Goal: Task Accomplishment & Management: Manage account settings

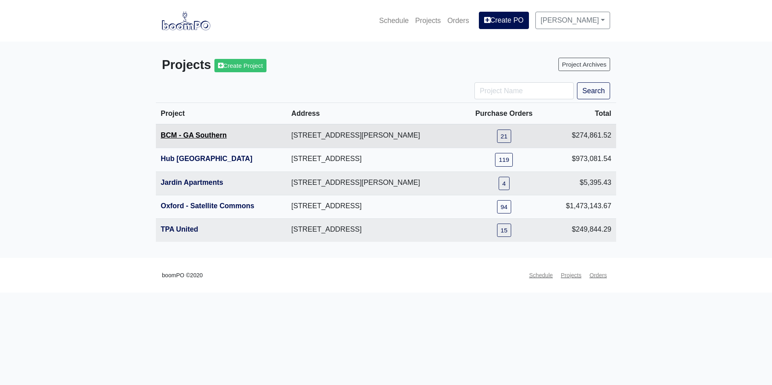
click at [203, 139] on link "BCM - GA Southern" at bounding box center [194, 135] width 66 height 8
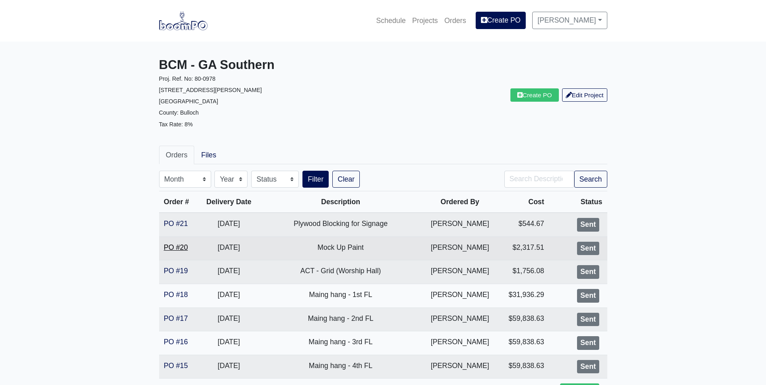
click at [180, 247] on link "PO #20" at bounding box center [176, 247] width 24 height 8
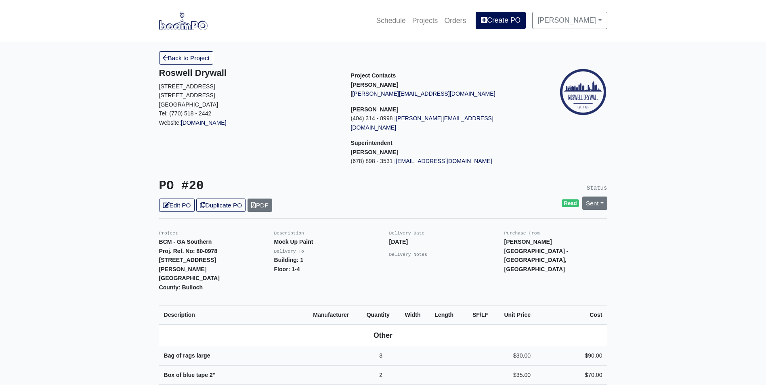
click at [184, 19] on img at bounding box center [183, 20] width 48 height 19
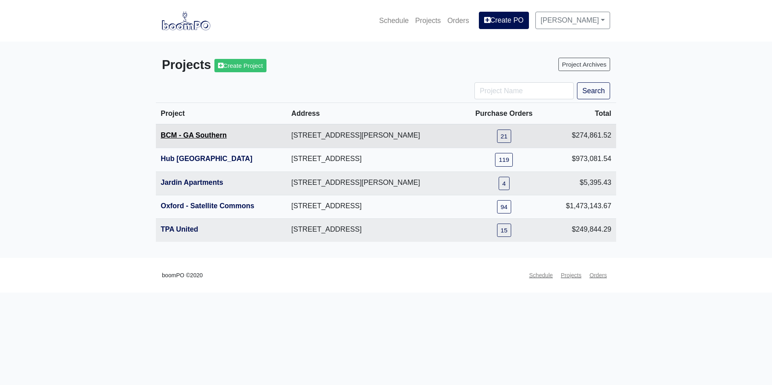
click at [195, 134] on link "BCM - GA Southern" at bounding box center [194, 135] width 66 height 8
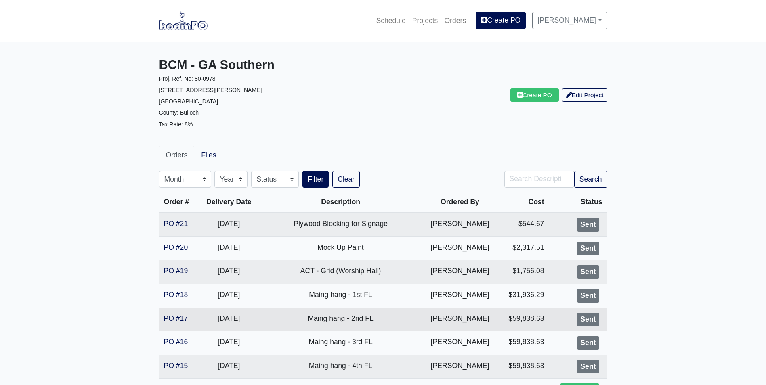
scroll to position [40, 0]
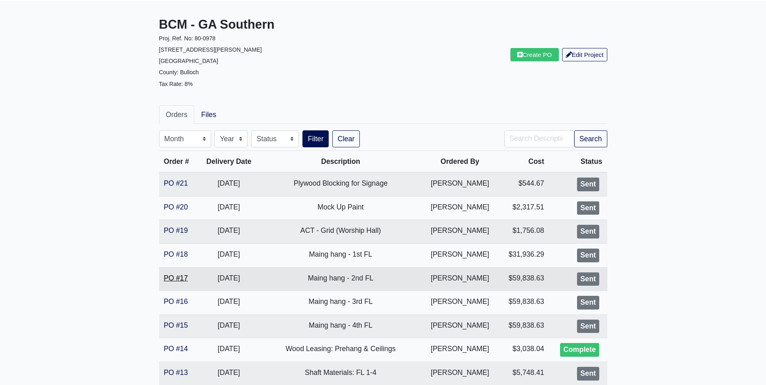
click at [173, 279] on link "PO #17" at bounding box center [176, 278] width 24 height 8
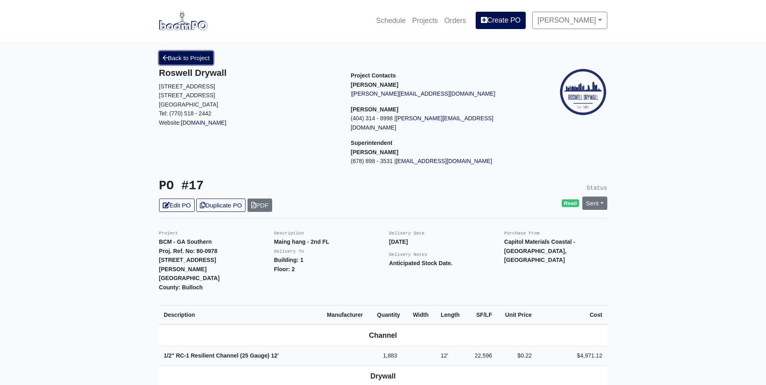
click at [168, 54] on link "Back to Project" at bounding box center [186, 57] width 54 height 13
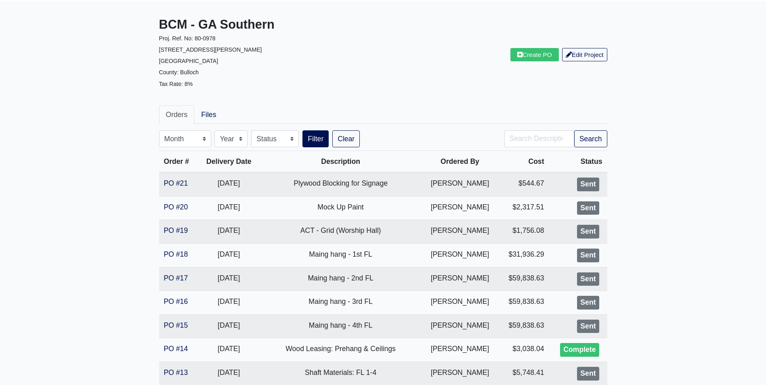
scroll to position [40, 0]
click at [169, 326] on link "PO #15" at bounding box center [176, 325] width 24 height 8
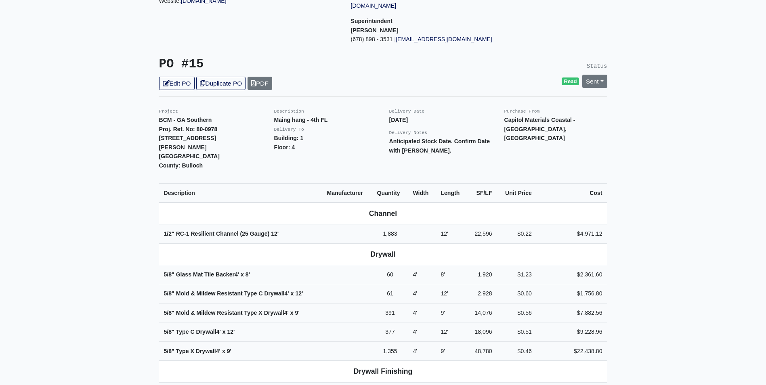
scroll to position [121, 0]
click at [175, 78] on link "Edit PO" at bounding box center [177, 83] width 36 height 13
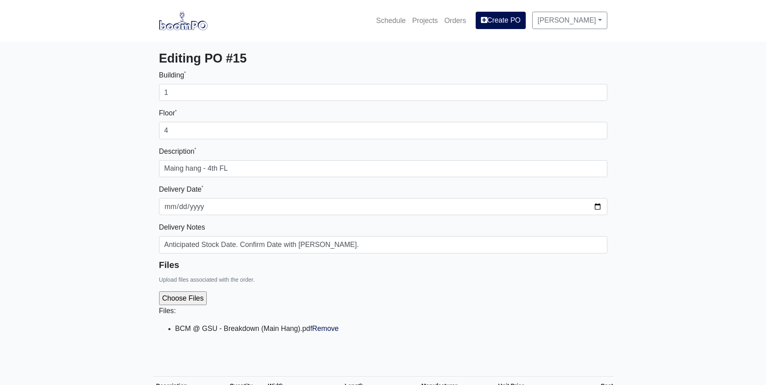
select select
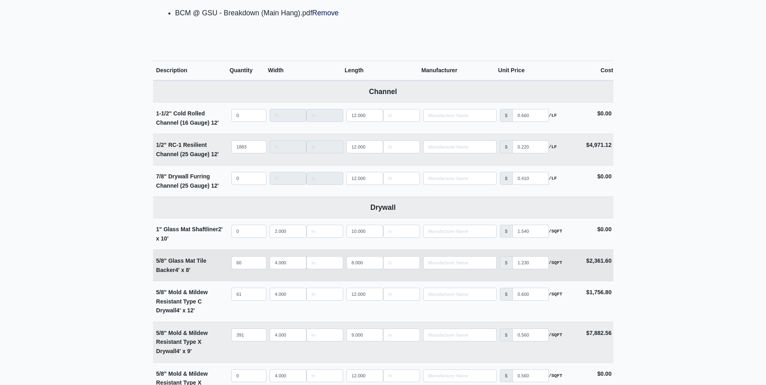
scroll to position [323, 0]
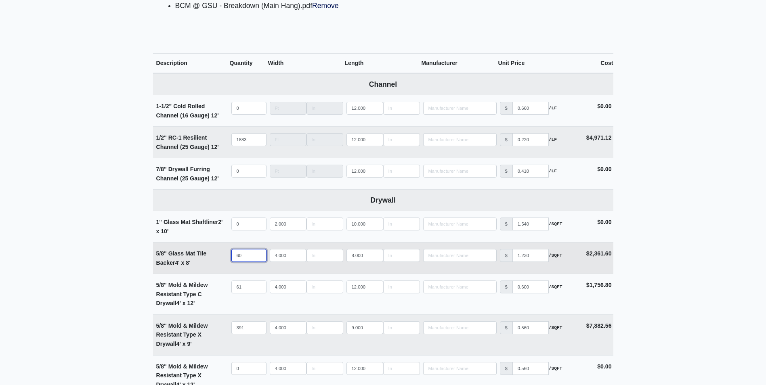
drag, startPoint x: 249, startPoint y: 255, endPoint x: 224, endPoint y: 257, distance: 25.1
click at [224, 257] on tr "5/8" Glass Mat Tile Backer 4' x 8' Qty 60 Width 4.000 Length 8.000 Manufacturer…" at bounding box center [383, 257] width 460 height 31
select select
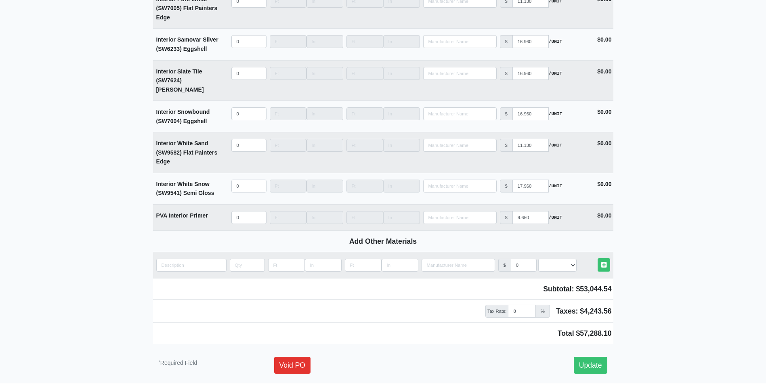
scroll to position [2027, 0]
type input "0"
click at [592, 356] on link "Update" at bounding box center [590, 364] width 33 height 17
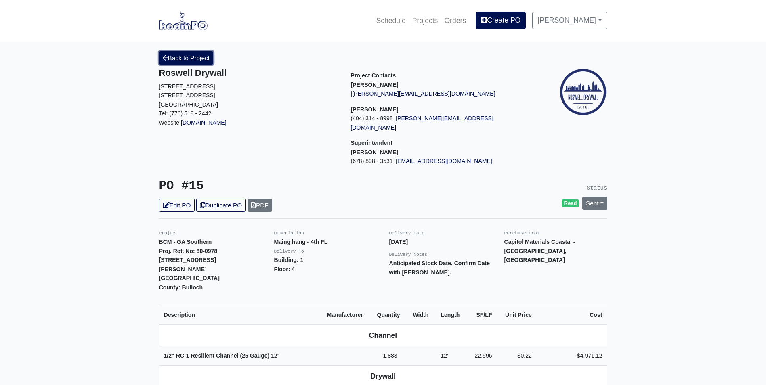
click at [199, 52] on link "Back to Project" at bounding box center [186, 57] width 54 height 13
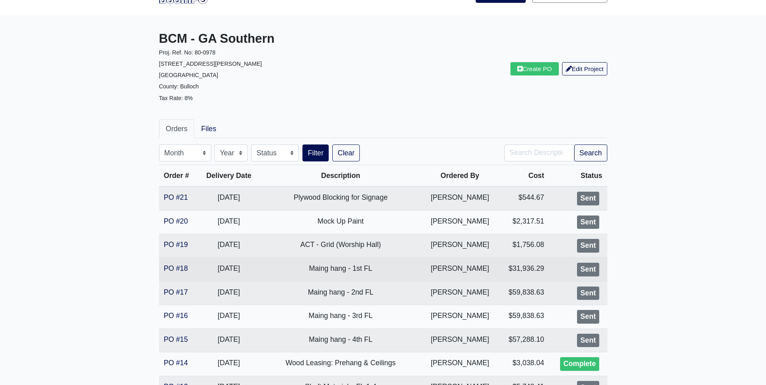
scroll to position [40, 0]
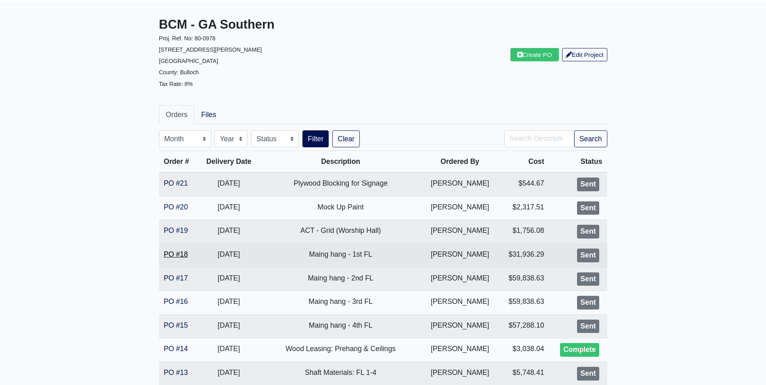
click at [186, 253] on link "PO #18" at bounding box center [176, 254] width 24 height 8
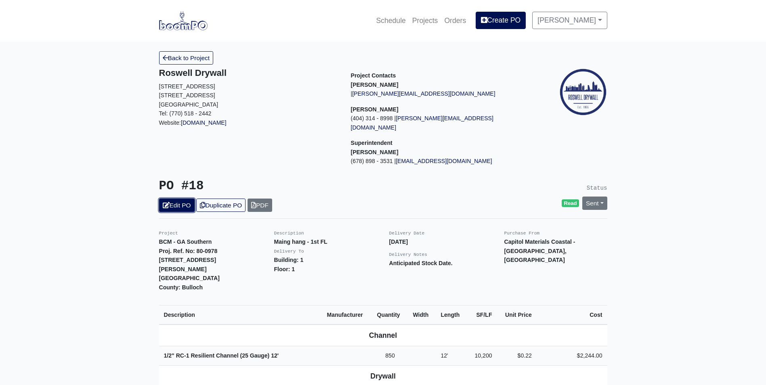
click at [175, 199] on link "Edit PO" at bounding box center [177, 205] width 36 height 13
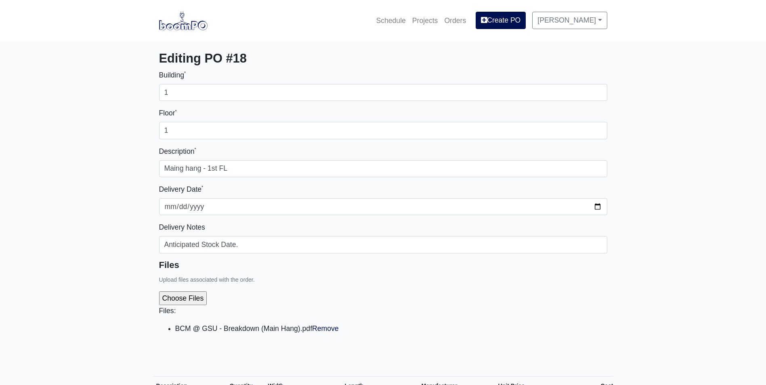
select select
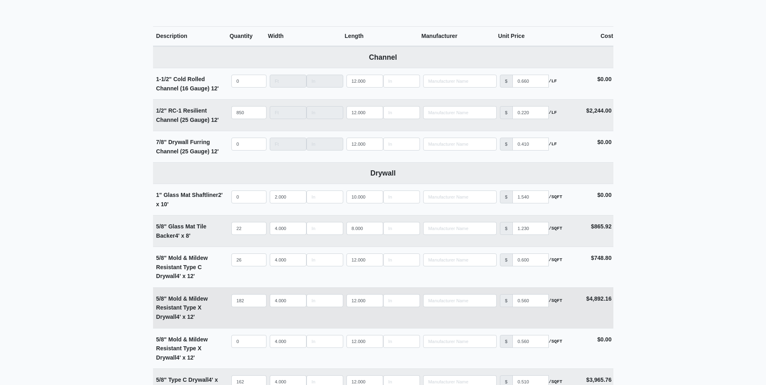
scroll to position [363, 0]
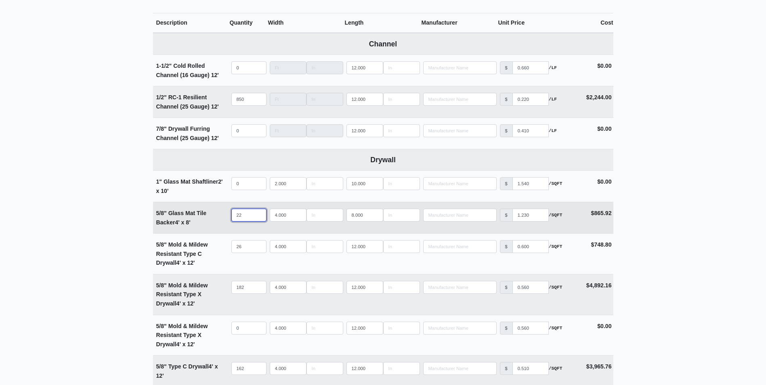
drag, startPoint x: 245, startPoint y: 213, endPoint x: 206, endPoint y: 220, distance: 39.8
click at [206, 220] on tr "5/8" Glass Mat Tile Backer 4' x 8' Qty 22 Width 4.000 Length 8.000 Manufacturer…" at bounding box center [383, 217] width 460 height 31
select select
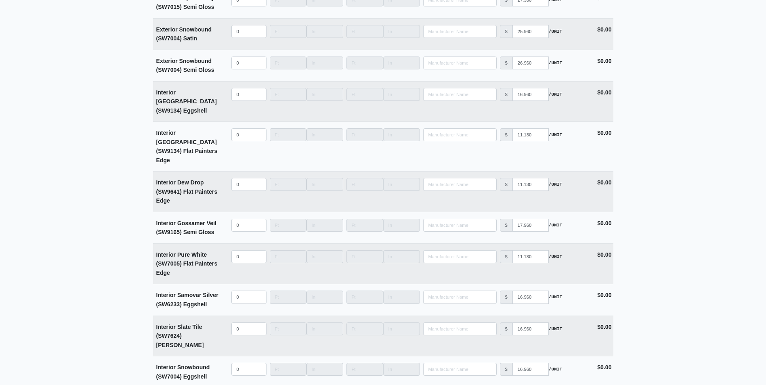
scroll to position [2032, 0]
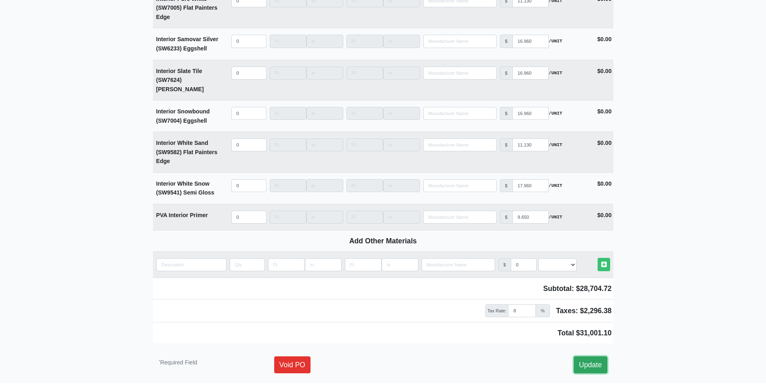
type input "0"
click at [594, 356] on link "Update" at bounding box center [590, 364] width 33 height 17
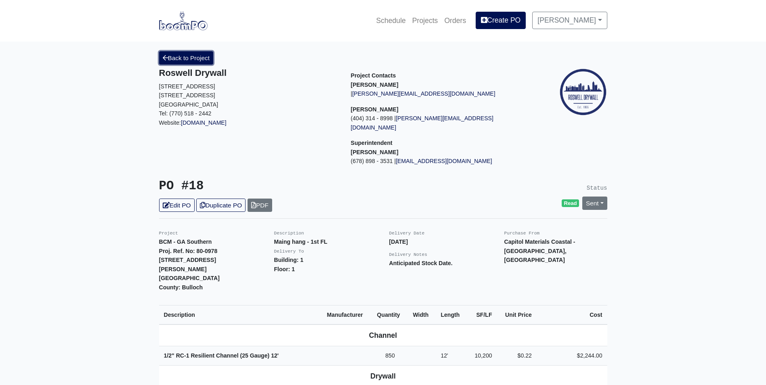
click at [195, 56] on link "Back to Project" at bounding box center [186, 57] width 54 height 13
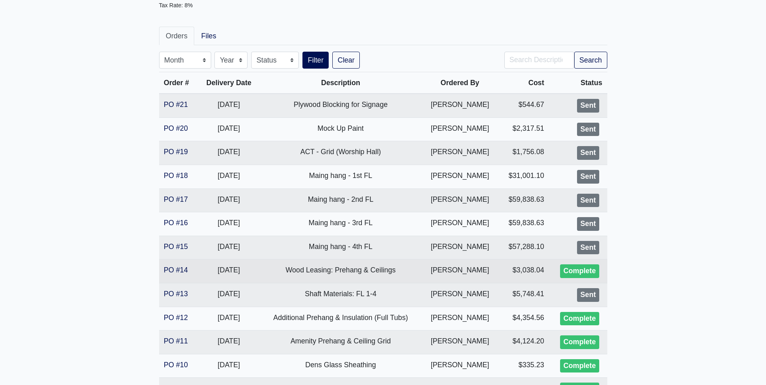
scroll to position [121, 0]
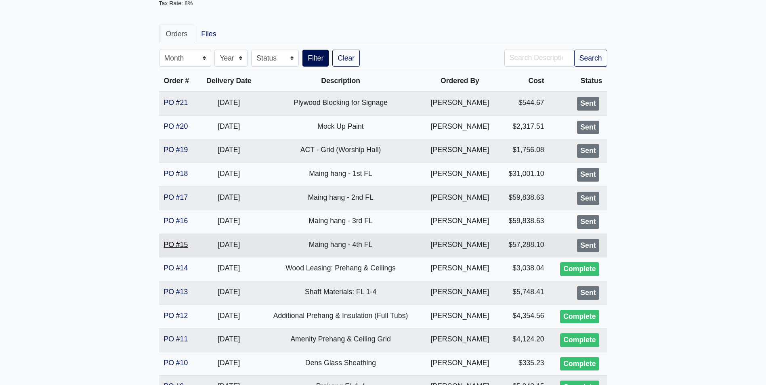
click at [185, 243] on link "PO #15" at bounding box center [176, 245] width 24 height 8
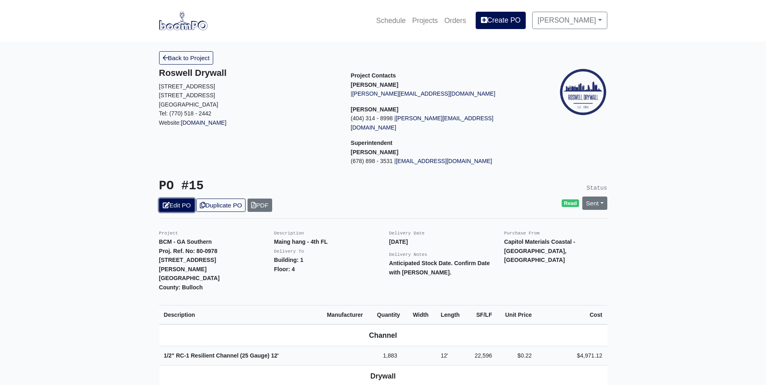
click at [168, 200] on link "Edit PO" at bounding box center [177, 205] width 36 height 13
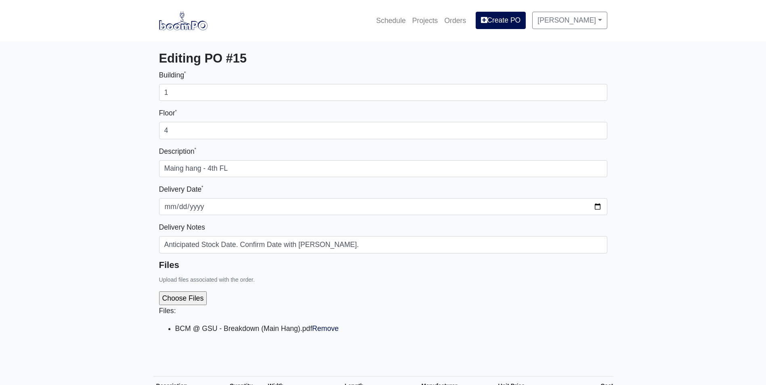
select select
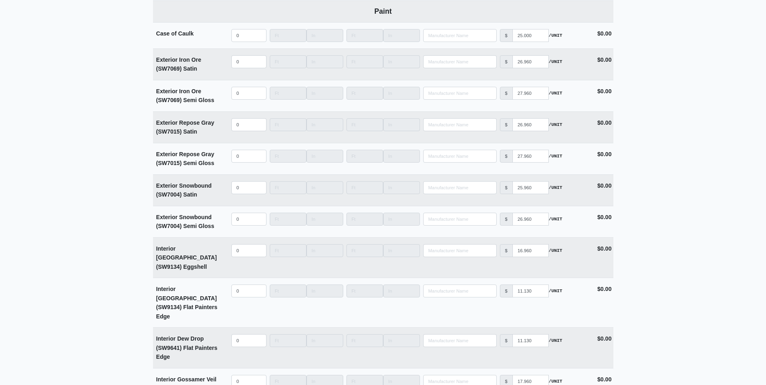
scroll to position [2027, 0]
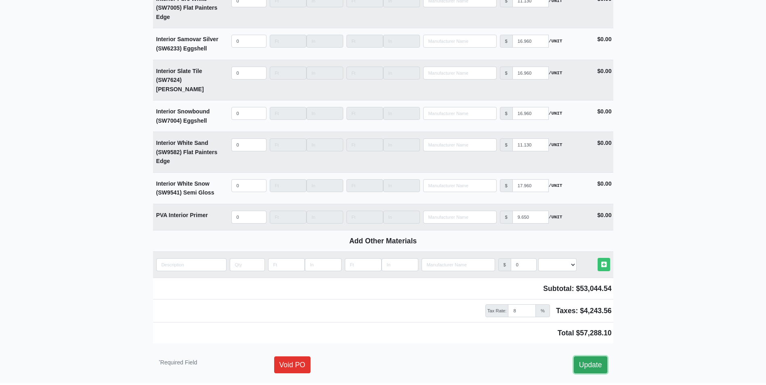
click at [592, 356] on link "Update" at bounding box center [590, 364] width 33 height 17
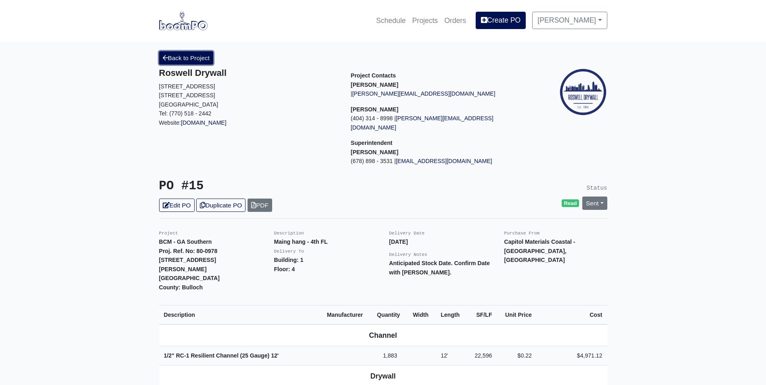
click at [175, 53] on link "Back to Project" at bounding box center [186, 57] width 54 height 13
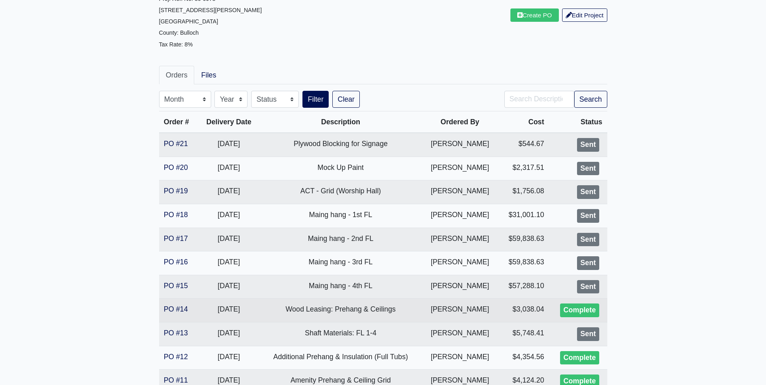
scroll to position [81, 0]
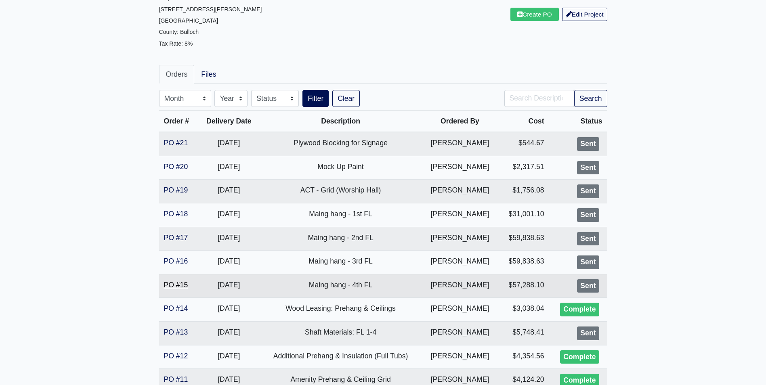
click at [176, 285] on link "PO #15" at bounding box center [176, 285] width 24 height 8
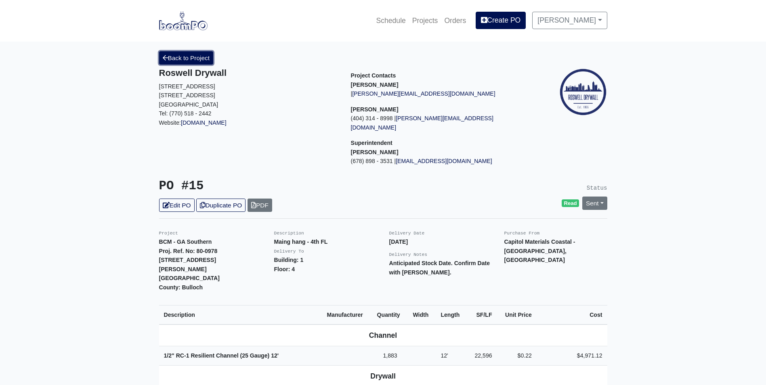
click at [191, 61] on link "Back to Project" at bounding box center [186, 57] width 54 height 13
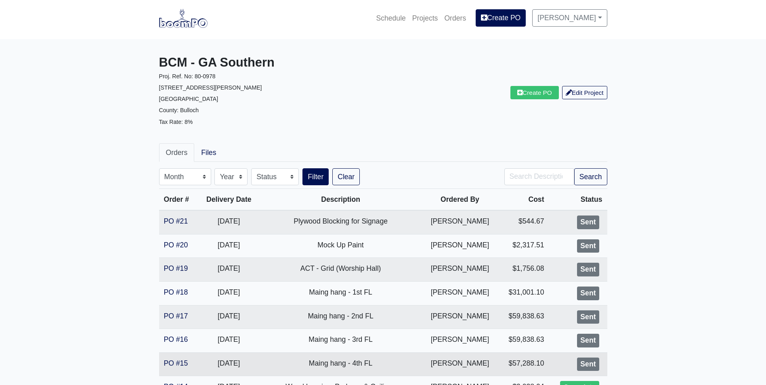
scroll to position [40, 0]
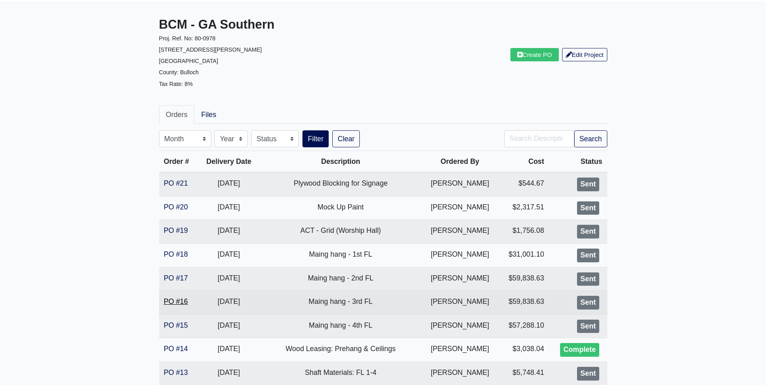
click at [183, 303] on link "PO #16" at bounding box center [176, 301] width 24 height 8
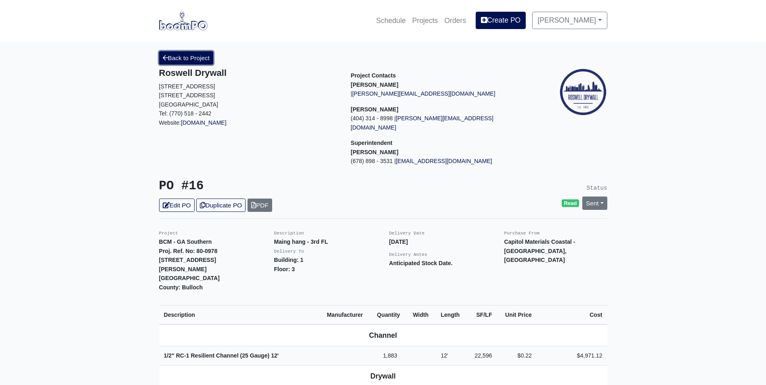
click at [182, 62] on link "Back to Project" at bounding box center [186, 57] width 54 height 13
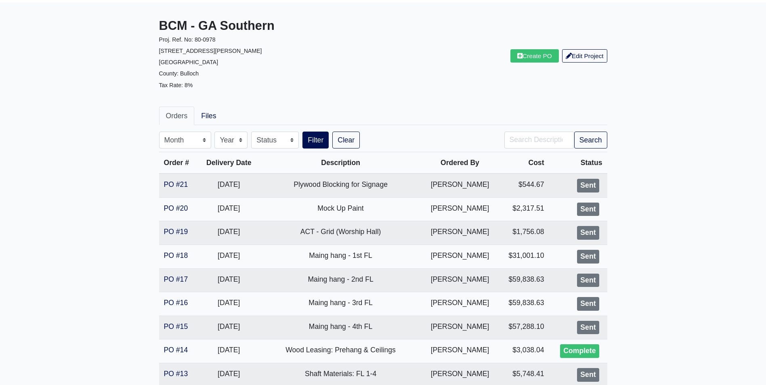
scroll to position [40, 0]
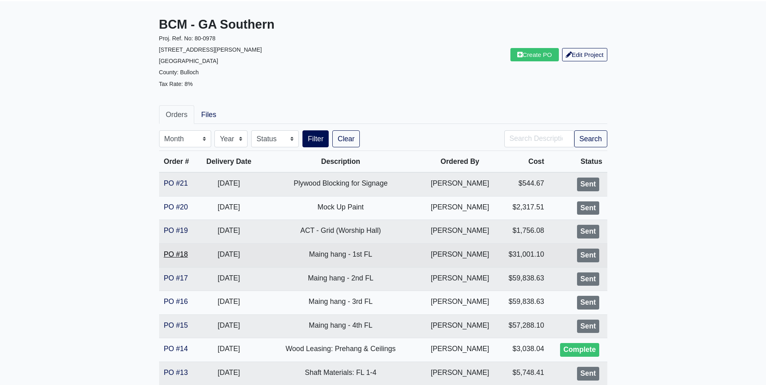
click at [176, 253] on link "PO #18" at bounding box center [176, 254] width 24 height 8
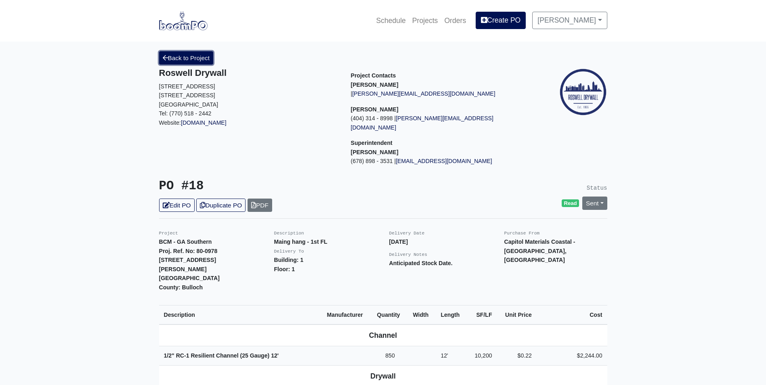
click at [188, 55] on link "Back to Project" at bounding box center [186, 57] width 54 height 13
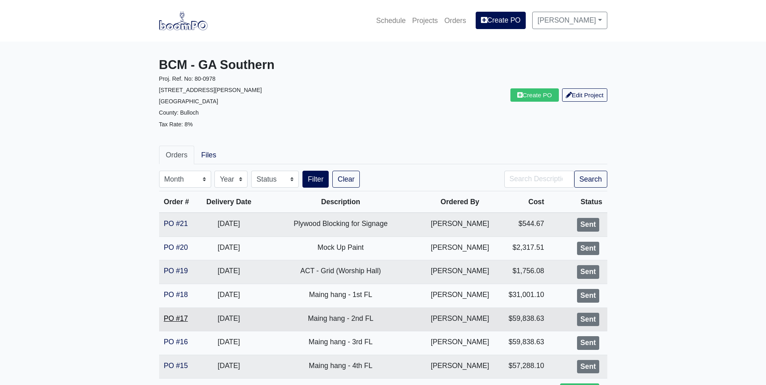
click at [184, 318] on link "PO #17" at bounding box center [176, 318] width 24 height 8
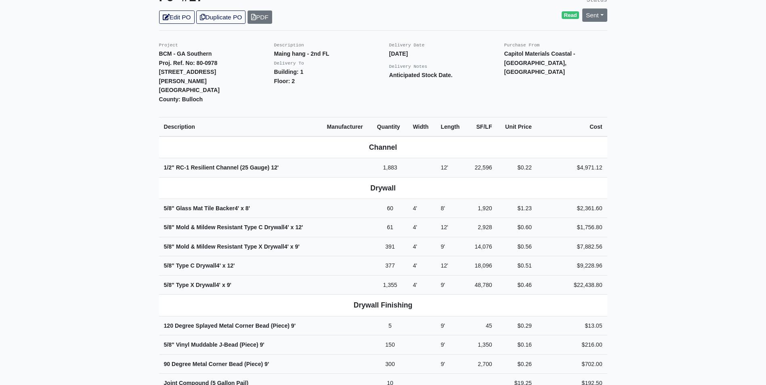
scroll to position [161, 0]
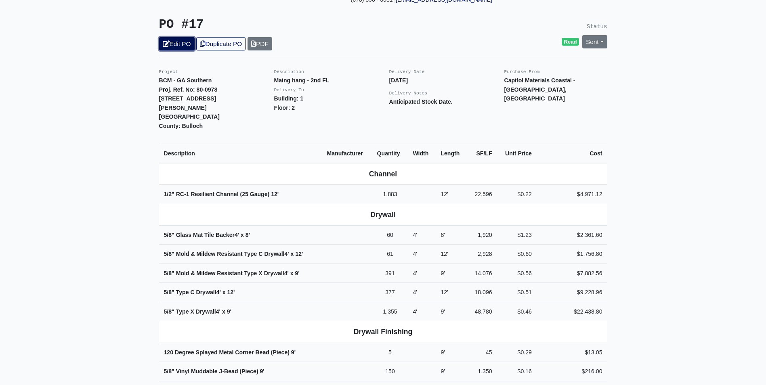
click at [186, 37] on link "Edit PO" at bounding box center [177, 43] width 36 height 13
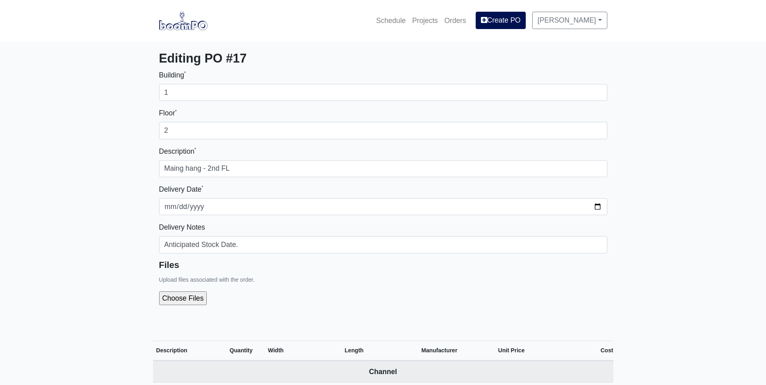
select select
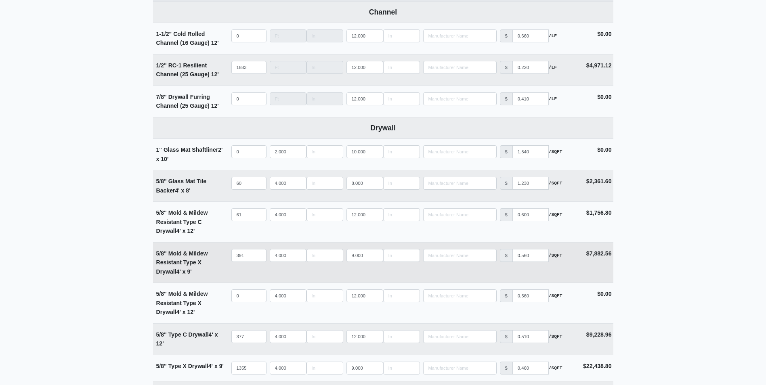
scroll to position [363, 0]
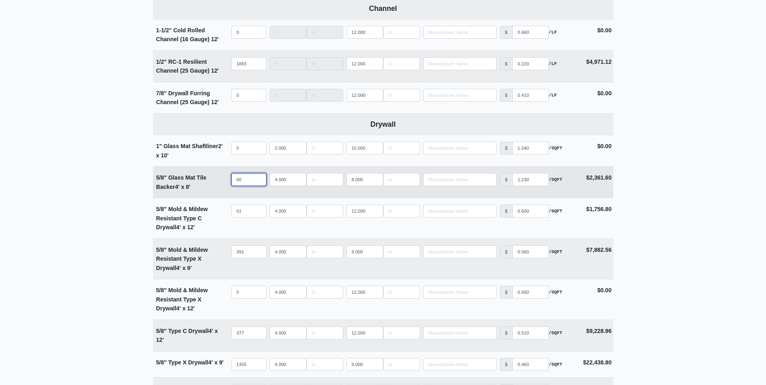
drag, startPoint x: 249, startPoint y: 179, endPoint x: 222, endPoint y: 182, distance: 27.6
click at [222, 182] on tr "5/8" Glass Mat Tile Backer 4' x 8' Qty 60 Width 4.000 Length 8.000 Manufacturer…" at bounding box center [383, 181] width 460 height 31
type input "0"
select select
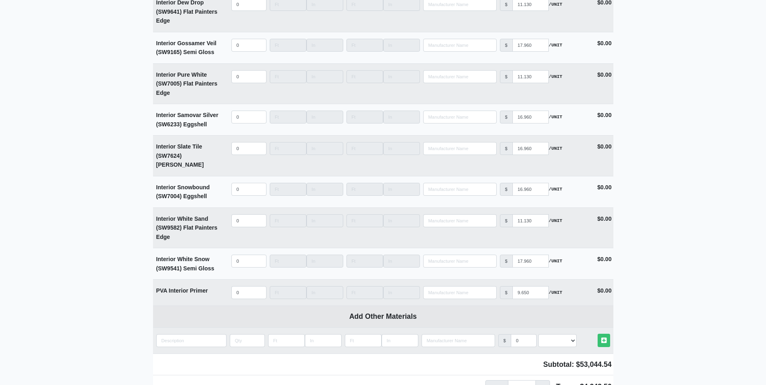
scroll to position [1991, 0]
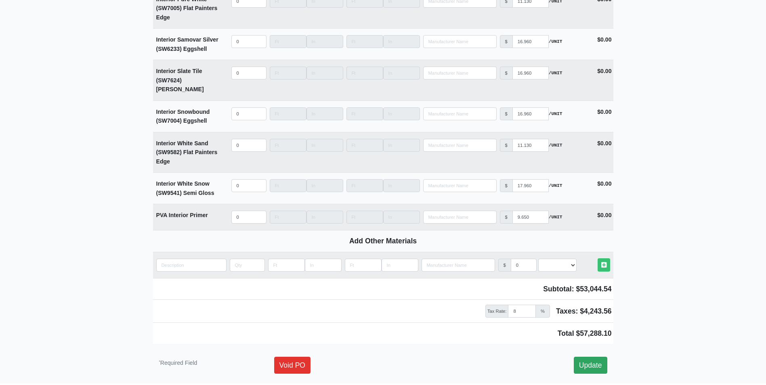
type input "0"
click at [595, 357] on link "Update" at bounding box center [590, 365] width 33 height 17
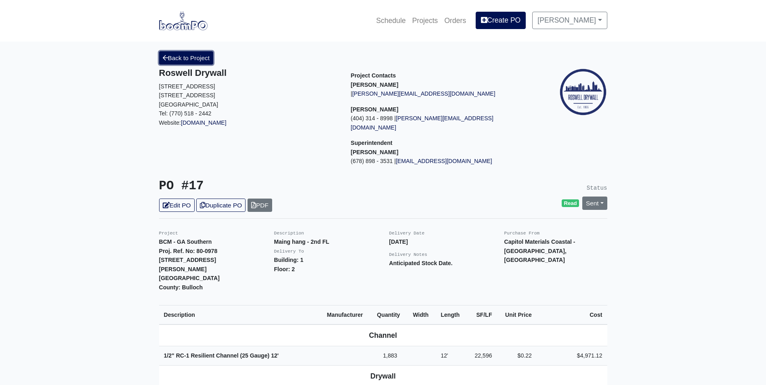
click at [197, 62] on link "Back to Project" at bounding box center [186, 57] width 54 height 13
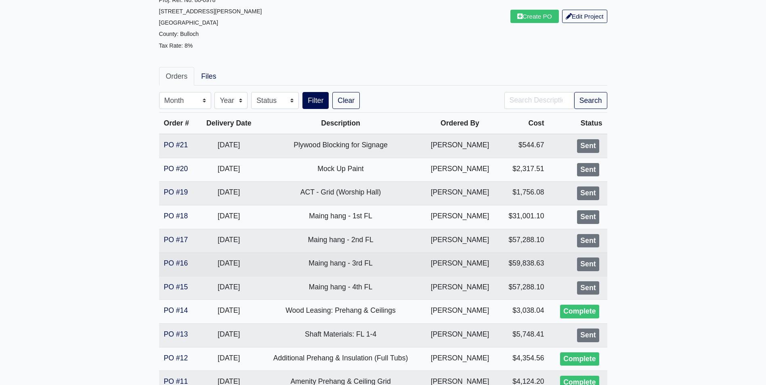
scroll to position [81, 0]
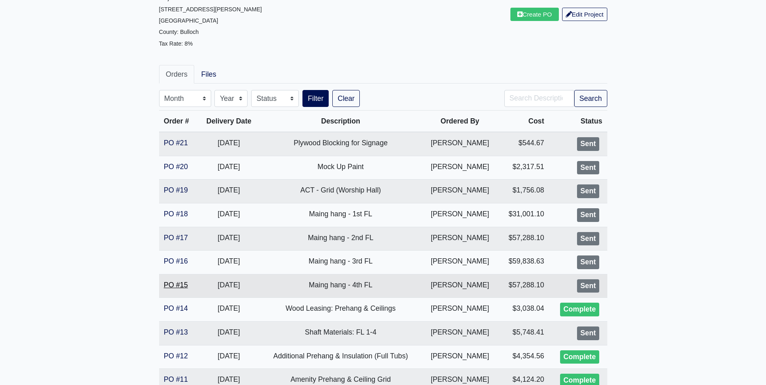
click at [174, 285] on link "PO #15" at bounding box center [176, 285] width 24 height 8
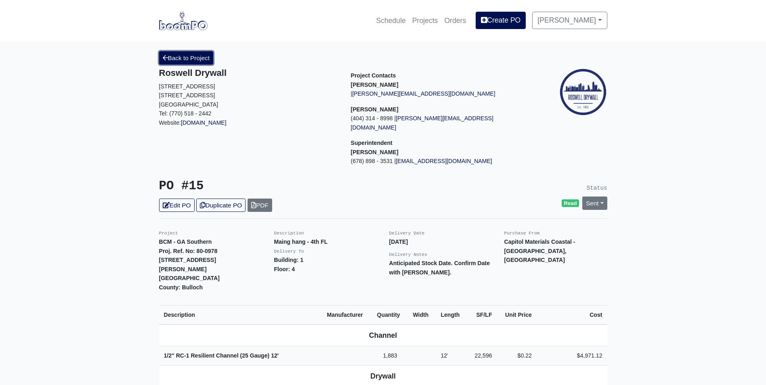
click at [176, 61] on link "Back to Project" at bounding box center [186, 57] width 54 height 13
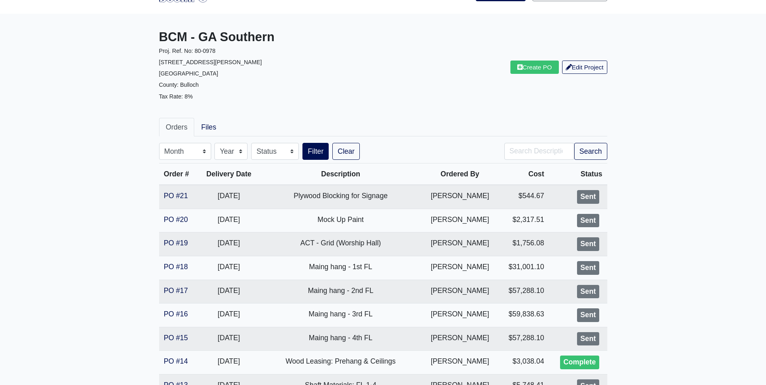
scroll to position [81, 0]
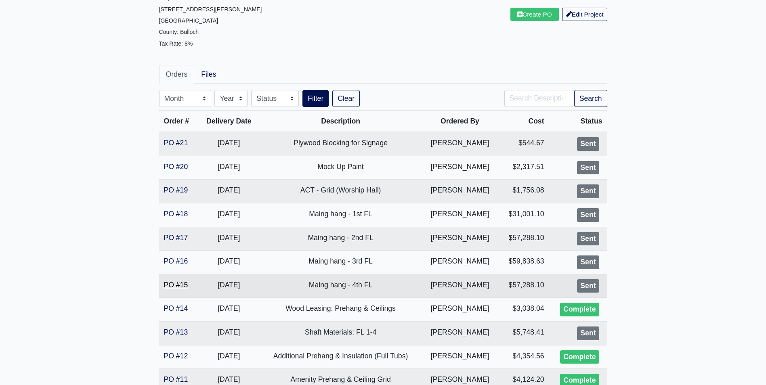
click at [171, 285] on link "PO #15" at bounding box center [176, 285] width 24 height 8
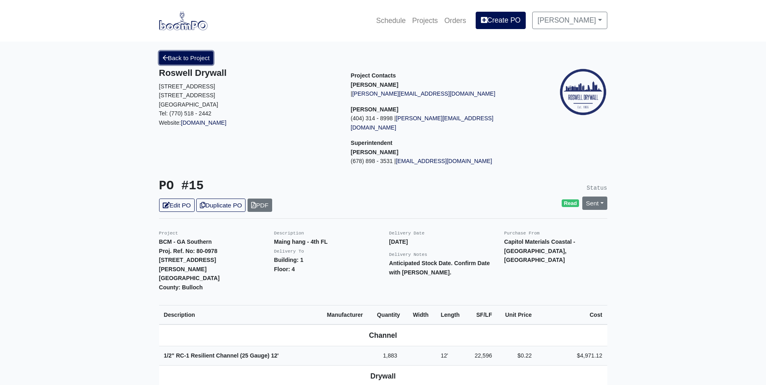
click at [197, 56] on link "Back to Project" at bounding box center [186, 57] width 54 height 13
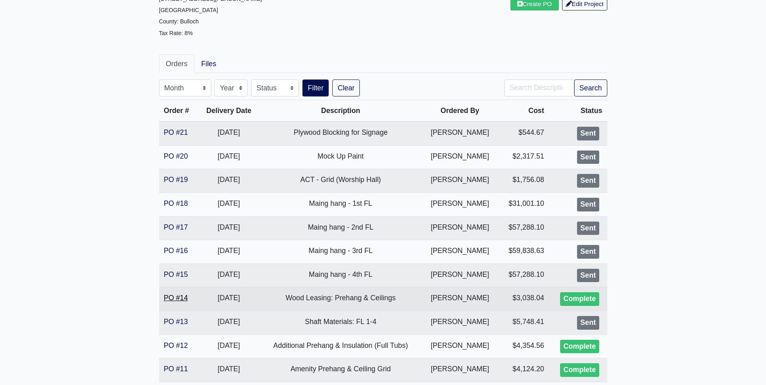
scroll to position [121, 0]
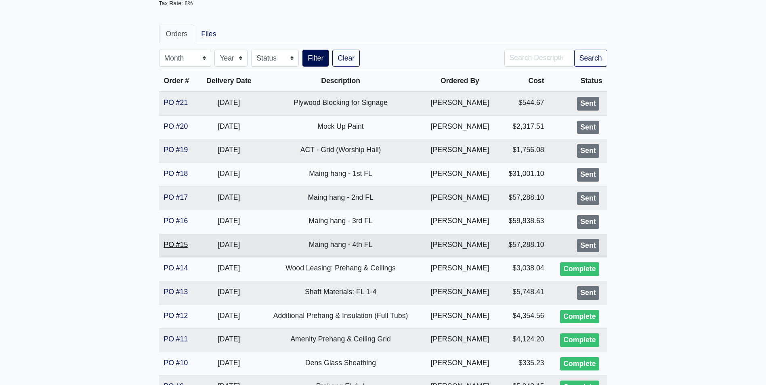
click at [176, 247] on link "PO #15" at bounding box center [176, 245] width 24 height 8
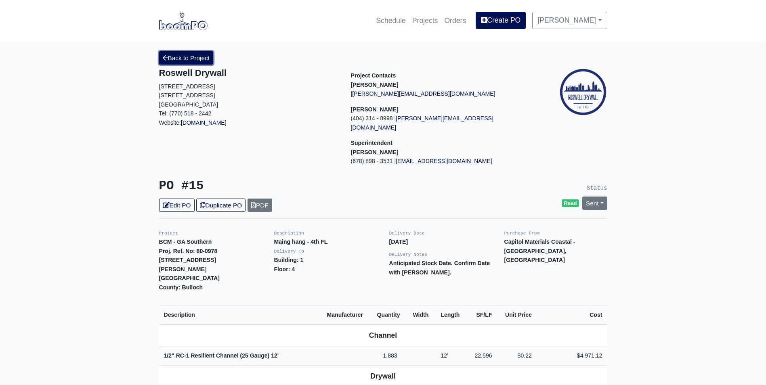
click at [200, 57] on link "Back to Project" at bounding box center [186, 57] width 54 height 13
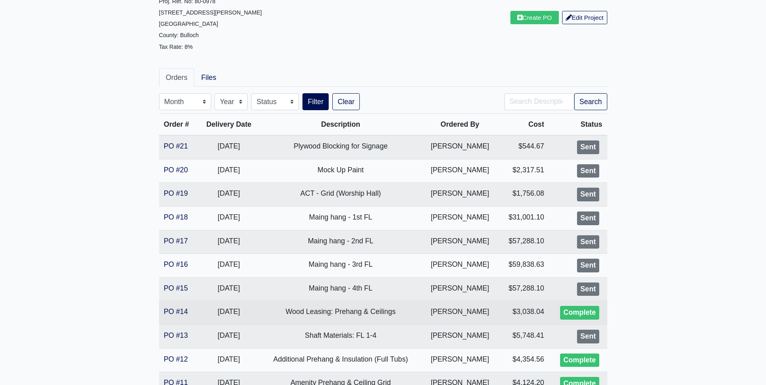
scroll to position [81, 0]
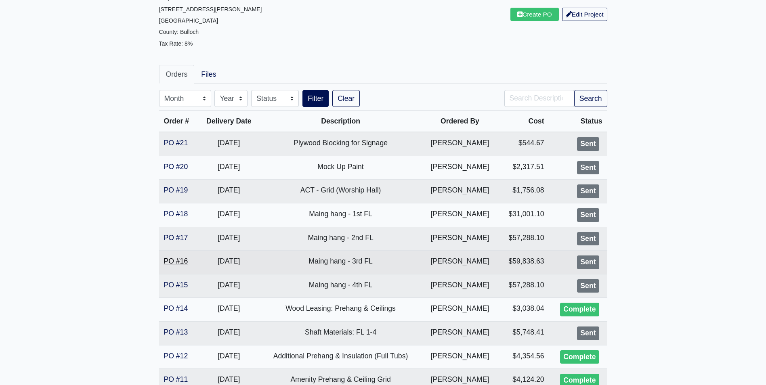
click at [174, 259] on link "PO #16" at bounding box center [176, 261] width 24 height 8
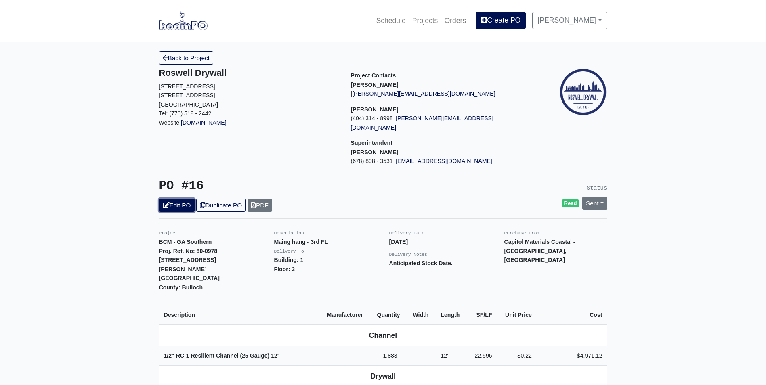
click at [170, 199] on link "Edit PO" at bounding box center [177, 205] width 36 height 13
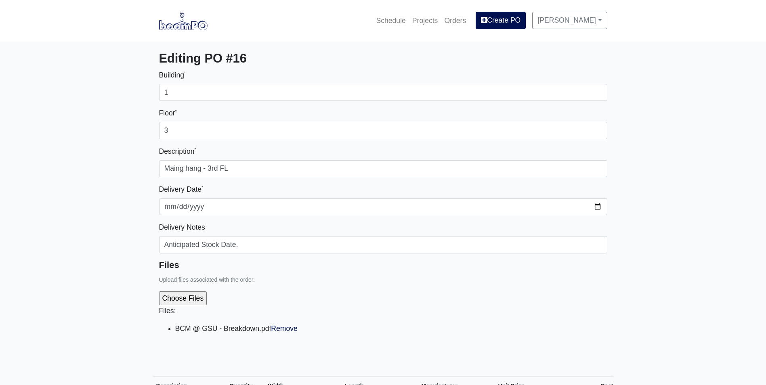
select select
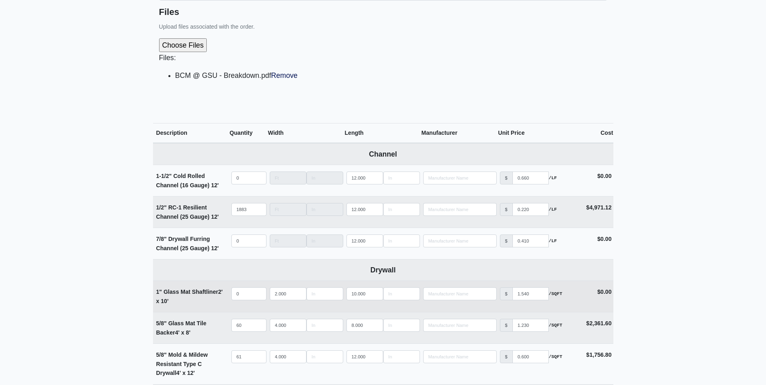
scroll to position [242, 0]
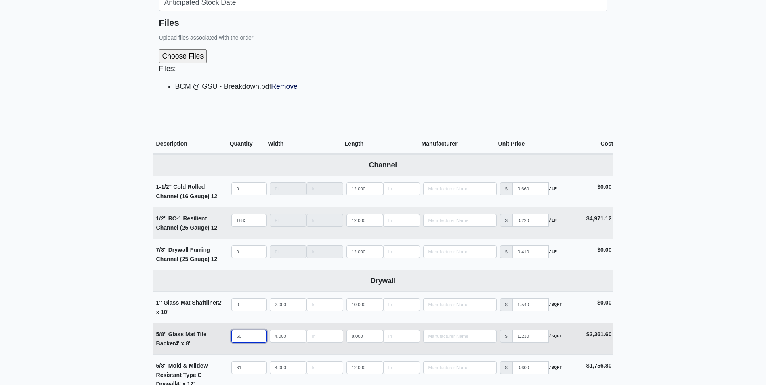
drag, startPoint x: 246, startPoint y: 334, endPoint x: 220, endPoint y: 335, distance: 25.8
click at [220, 335] on tr "5/8" Glass Mat Tile Backer 4' x 8' Qty 60 Width 4.000 Length 8.000 Manufacturer…" at bounding box center [383, 338] width 460 height 31
select select
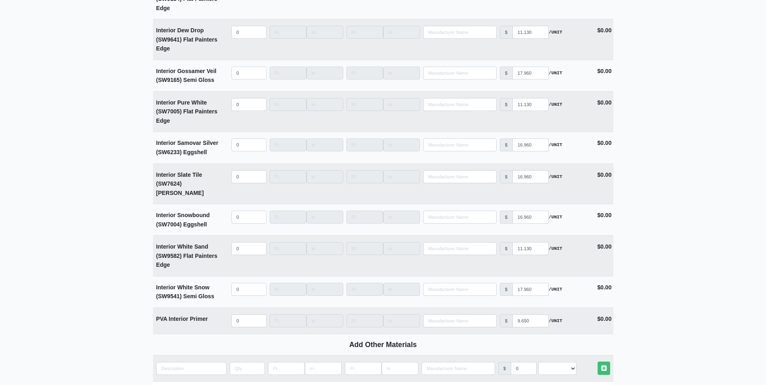
scroll to position [2027, 0]
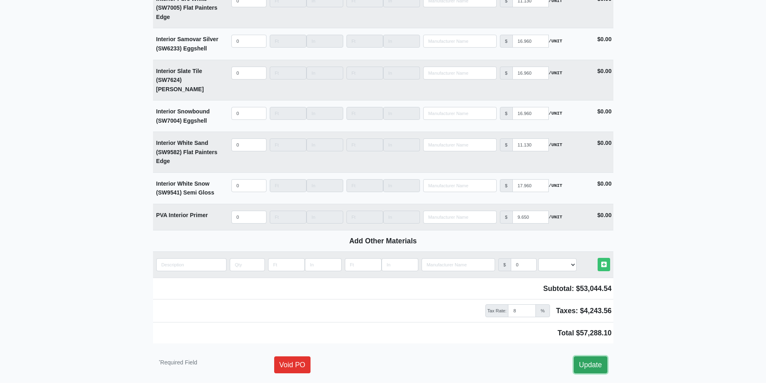
type input "0"
click at [596, 356] on link "Update" at bounding box center [590, 364] width 33 height 17
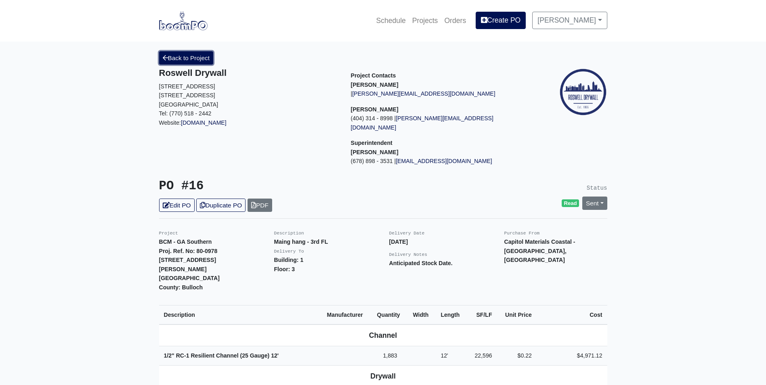
click at [169, 60] on link "Back to Project" at bounding box center [186, 57] width 54 height 13
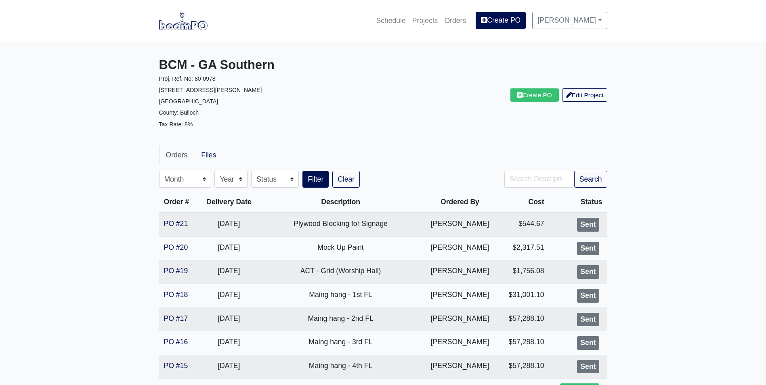
scroll to position [40, 0]
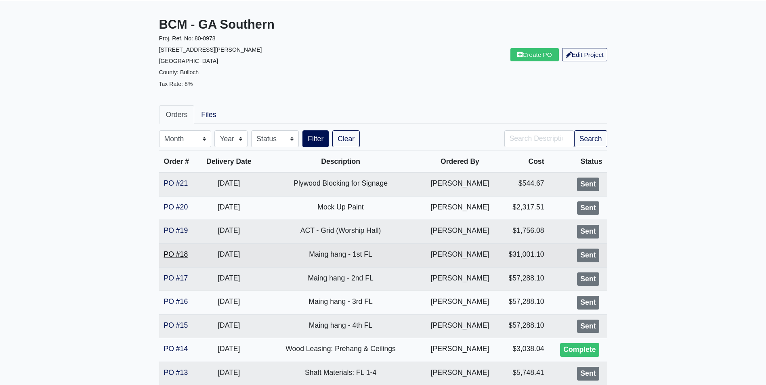
click at [164, 255] on link "PO #18" at bounding box center [176, 254] width 24 height 8
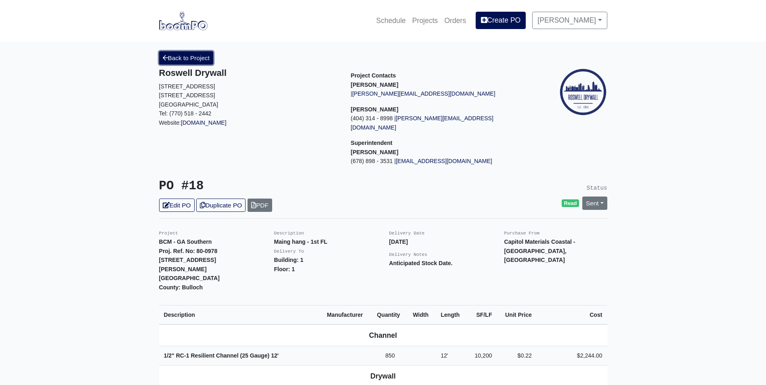
click at [177, 61] on link "Back to Project" at bounding box center [186, 57] width 54 height 13
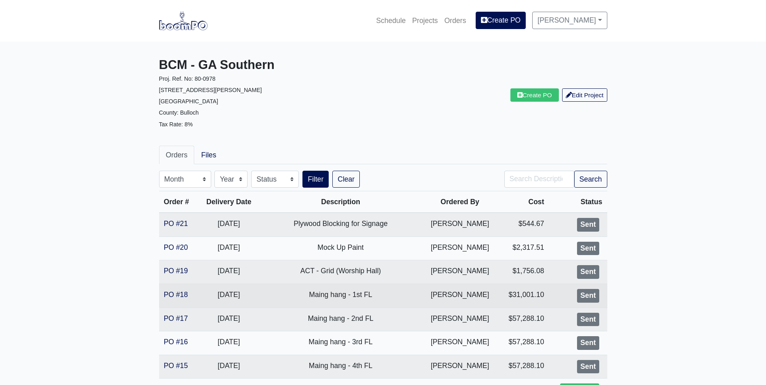
click at [163, 294] on td "PO #18" at bounding box center [178, 296] width 39 height 24
click at [173, 294] on link "PO #18" at bounding box center [176, 295] width 24 height 8
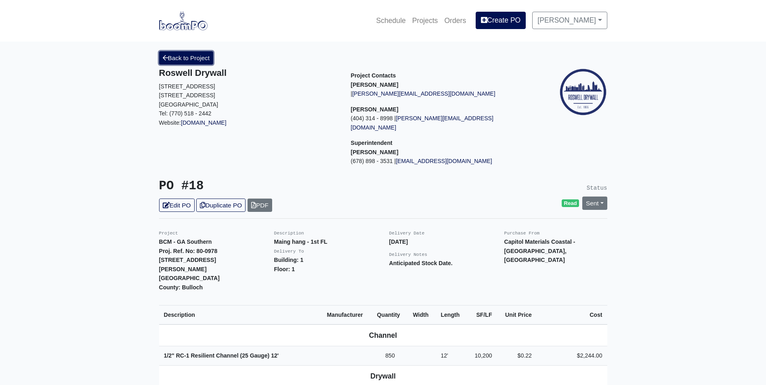
click at [170, 61] on link "Back to Project" at bounding box center [186, 57] width 54 height 13
